Goal: Information Seeking & Learning: Learn about a topic

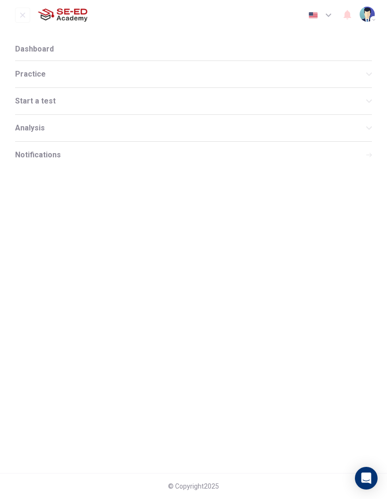
click at [58, 75] on span "Practice" at bounding box center [190, 74] width 351 height 8
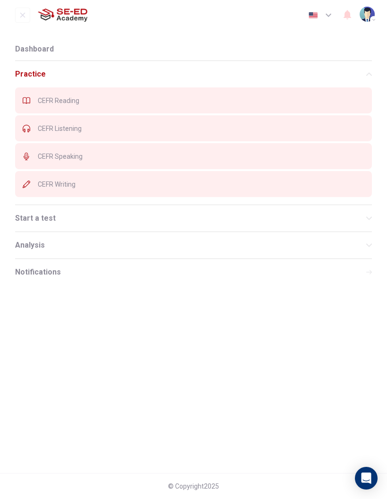
click at [66, 106] on div "CEFR Reading" at bounding box center [193, 100] width 357 height 26
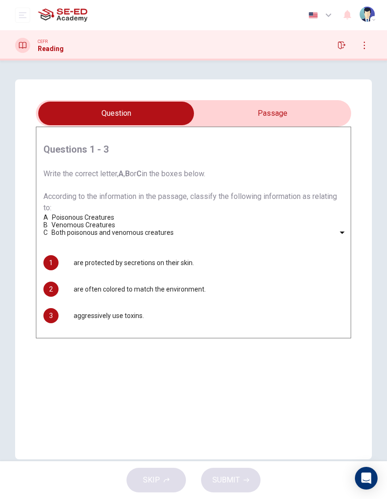
scroll to position [1, 0]
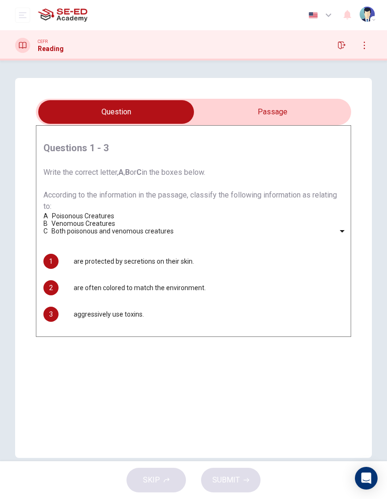
click at [288, 115] on input "checkbox" at bounding box center [116, 112] width 473 height 24
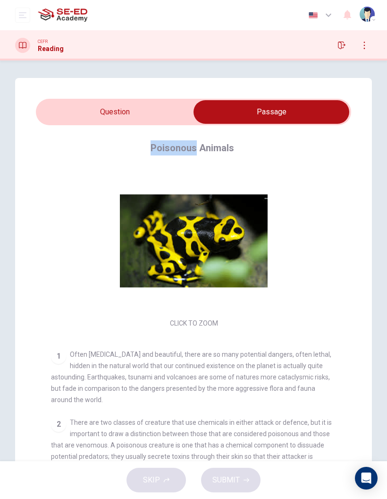
click at [178, 108] on input "checkbox" at bounding box center [271, 112] width 473 height 24
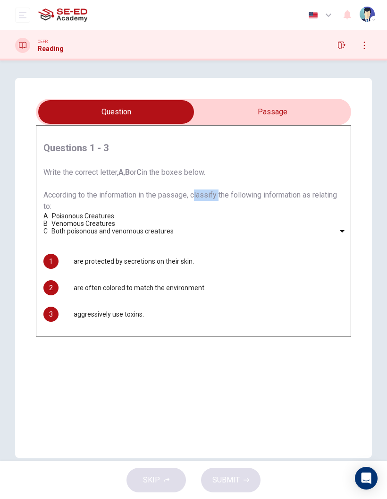
click at [337, 188] on span "Write the correct letter, A , B or C in the boxes below. According to the infor…" at bounding box center [190, 189] width 294 height 43
click at [356, 175] on div "Questions 1 - 3 Write the correct letter, A , B or C in the boxes below. Accord…" at bounding box center [193, 268] width 357 height 380
click at [291, 106] on input "checkbox" at bounding box center [116, 112] width 473 height 24
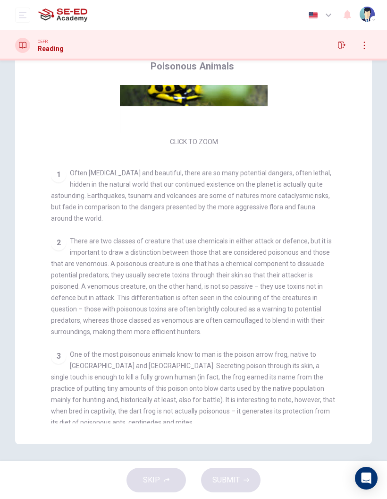
scroll to position [84, 0]
click at [284, 235] on div "2 There are two classes of creature that use chemicals in either attack or defe…" at bounding box center [194, 286] width 286 height 102
click at [328, 118] on div "Click to Zoom" at bounding box center [194, 66] width 286 height 163
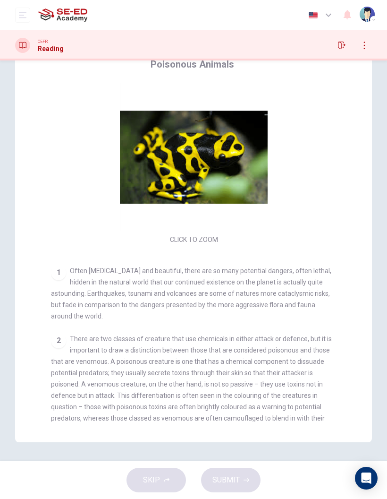
scroll to position [0, 0]
checkbox input "false"
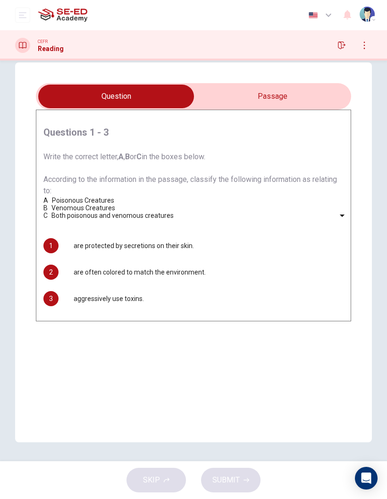
scroll to position [17, 0]
click at [95, 314] on body "This site uses cookies, as explained in our Privacy Policy . If you agree to th…" at bounding box center [193, 249] width 387 height 499
click at [61, 258] on div at bounding box center [193, 249] width 387 height 499
click at [302, 219] on div "A Poisonous Creatures B Venomous Creatures C Both poisonous and venomous creatu…" at bounding box center [193, 207] width 300 height 23
click at [150, 280] on div "​ ​ are often colored to match the environment." at bounding box center [136, 271] width 140 height 15
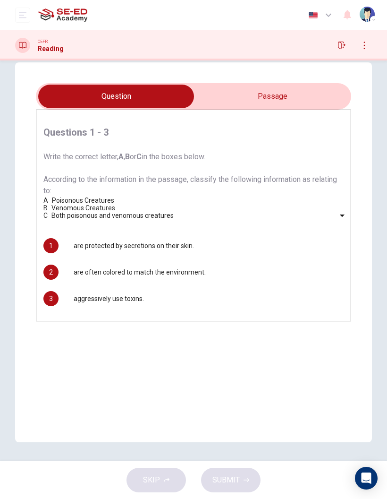
click at [95, 367] on body "This site uses cookies, as explained in our Privacy Policy . If you agree to th…" at bounding box center [193, 249] width 387 height 499
type input "B"
click at [296, 86] on input "checkbox" at bounding box center [116, 97] width 473 height 24
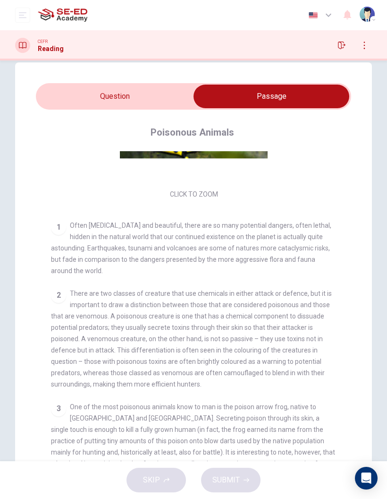
scroll to position [114, 0]
click at [89, 85] on input "checkbox" at bounding box center [271, 97] width 473 height 24
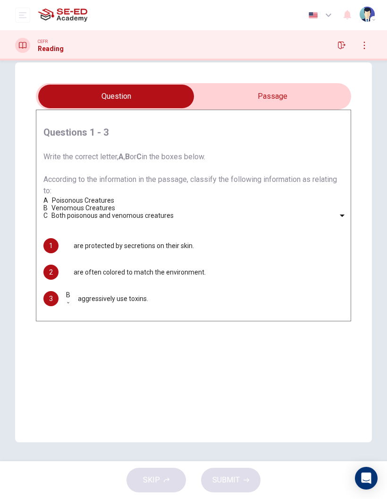
click at [301, 91] on input "checkbox" at bounding box center [116, 97] width 473 height 24
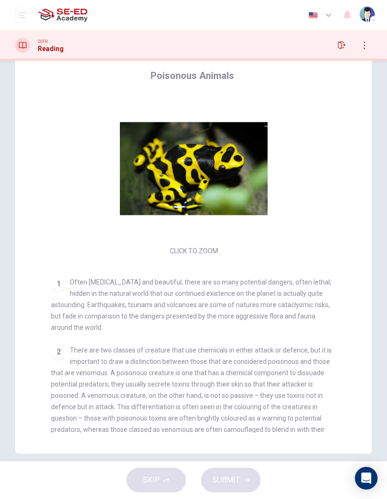
scroll to position [0, 0]
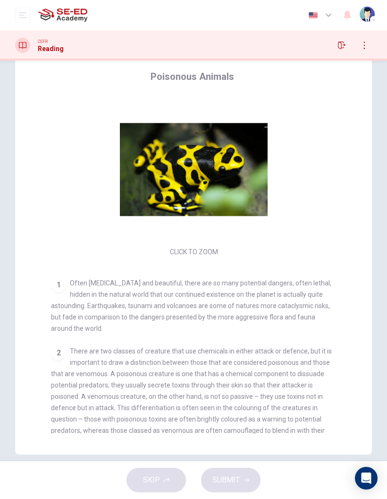
checkbox input "false"
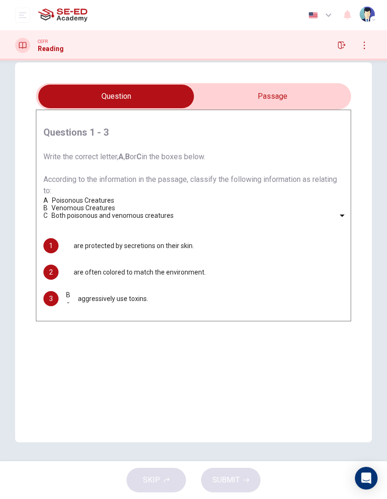
click at [79, 337] on body "This site uses cookies, as explained in our Privacy Policy . If you agree to th…" at bounding box center [193, 249] width 387 height 499
click at [84, 498] on li "A" at bounding box center [193, 503] width 387 height 8
type input "A"
click at [83, 314] on body "This site uses cookies, as explained in our Privacy Policy . If you agree to th…" at bounding box center [193, 249] width 387 height 499
click at [69, 313] on div at bounding box center [193, 249] width 387 height 499
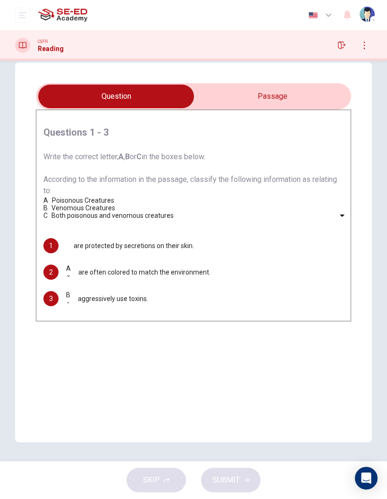
click at [75, 311] on body "This site uses cookies, as explained in our Privacy Policy . If you agree to th…" at bounding box center [193, 249] width 387 height 499
click at [80, 312] on div at bounding box center [193, 249] width 387 height 499
click at [77, 314] on body "This site uses cookies, as explained in our Privacy Policy . If you agree to th…" at bounding box center [193, 249] width 387 height 499
click at [86, 312] on body "This site uses cookies, as explained in our Privacy Policy . If you agree to th…" at bounding box center [193, 249] width 387 height 499
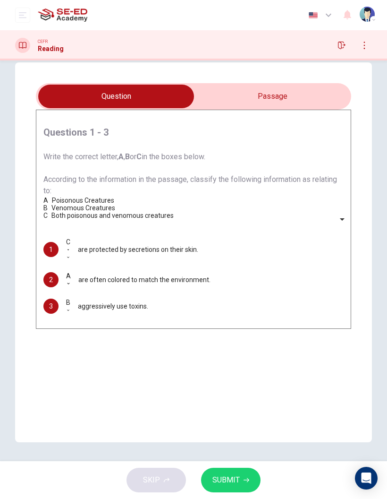
click at [77, 498] on li "A" at bounding box center [193, 503] width 387 height 8
type input "A"
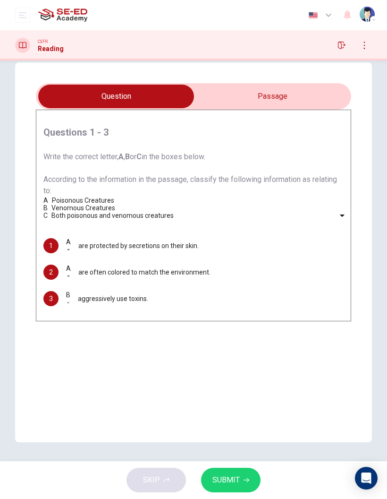
click at [82, 341] on body "This site uses cookies, as explained in our Privacy Policy . If you agree to th…" at bounding box center [193, 249] width 387 height 499
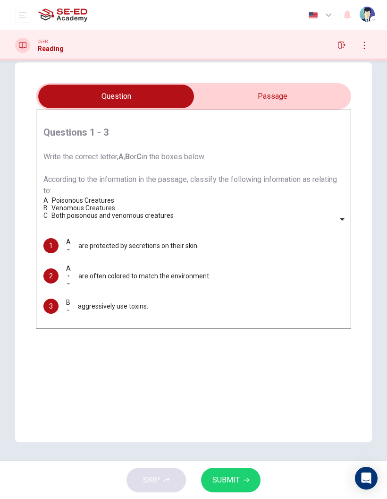
type input "C"
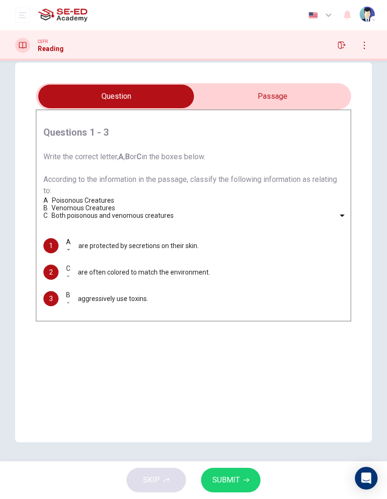
click at [221, 481] on span "SUBMIT" at bounding box center [226, 479] width 27 height 13
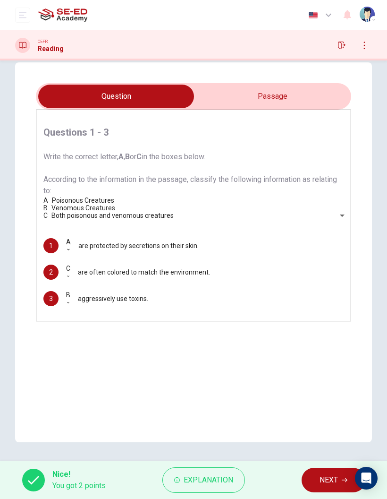
click at [204, 487] on button "Explanation" at bounding box center [203, 480] width 83 height 26
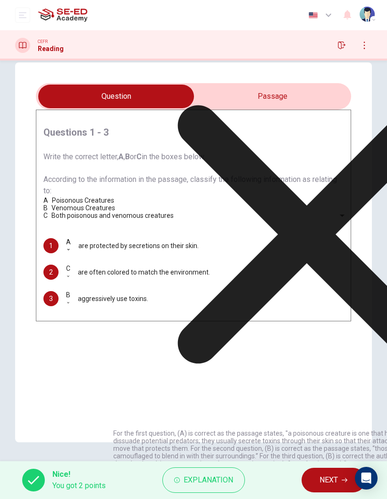
click at [280, 348] on icon at bounding box center [306, 234] width 387 height 387
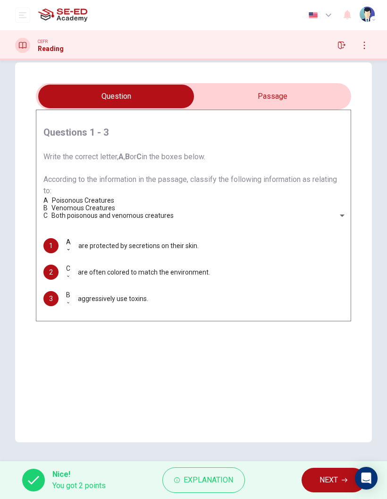
click at [319, 483] on button "NEXT" at bounding box center [334, 480] width 64 height 25
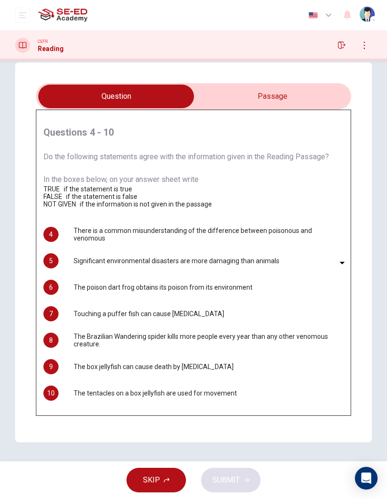
scroll to position [79, 0]
click at [164, 481] on icon "button" at bounding box center [167, 480] width 6 height 6
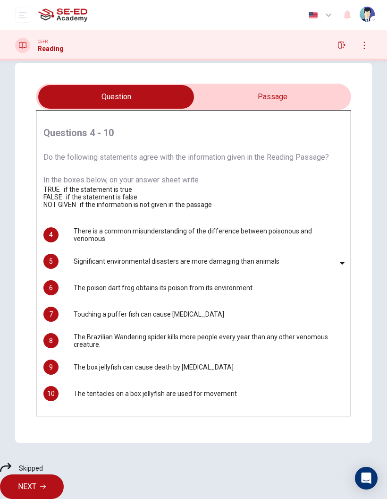
click at [36, 485] on span "NEXT" at bounding box center [27, 486] width 18 height 13
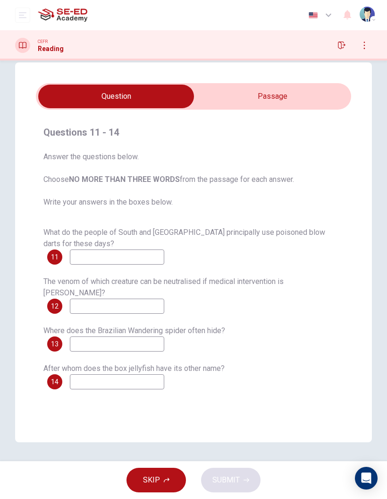
scroll to position [17, 0]
click at [316, 90] on input "checkbox" at bounding box center [116, 97] width 473 height 24
checkbox input "true"
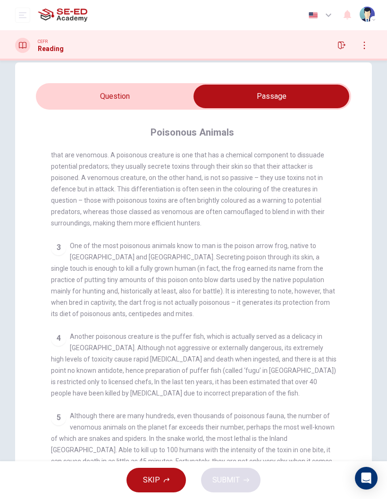
scroll to position [274, 0]
